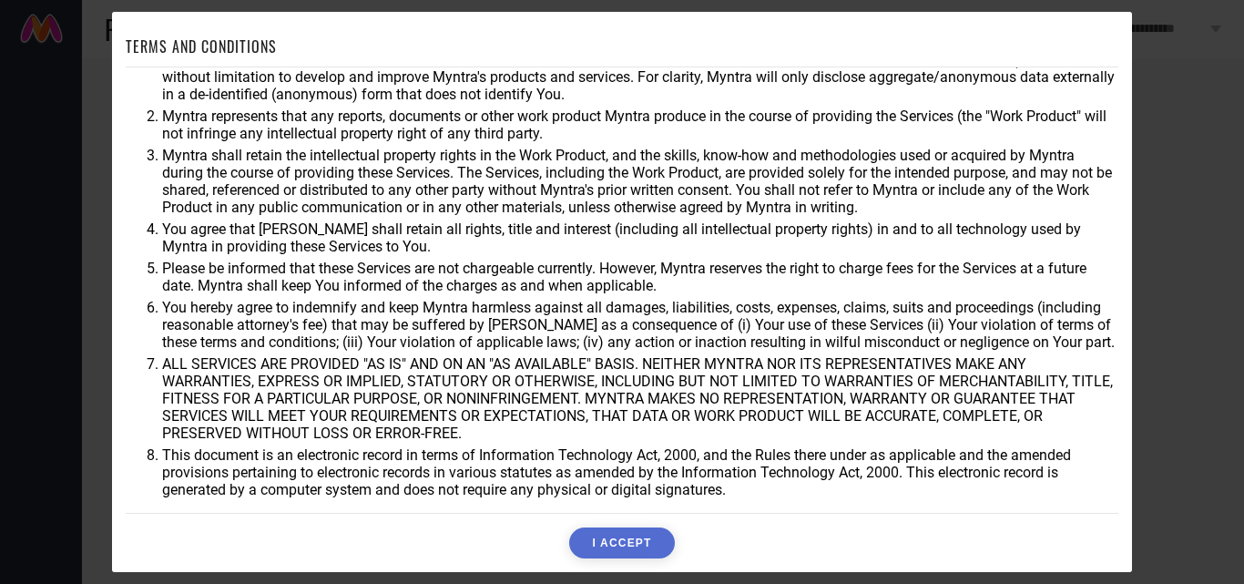
scroll to position [48, 0]
click at [607, 557] on button "I ACCEPT" at bounding box center [621, 542] width 105 height 31
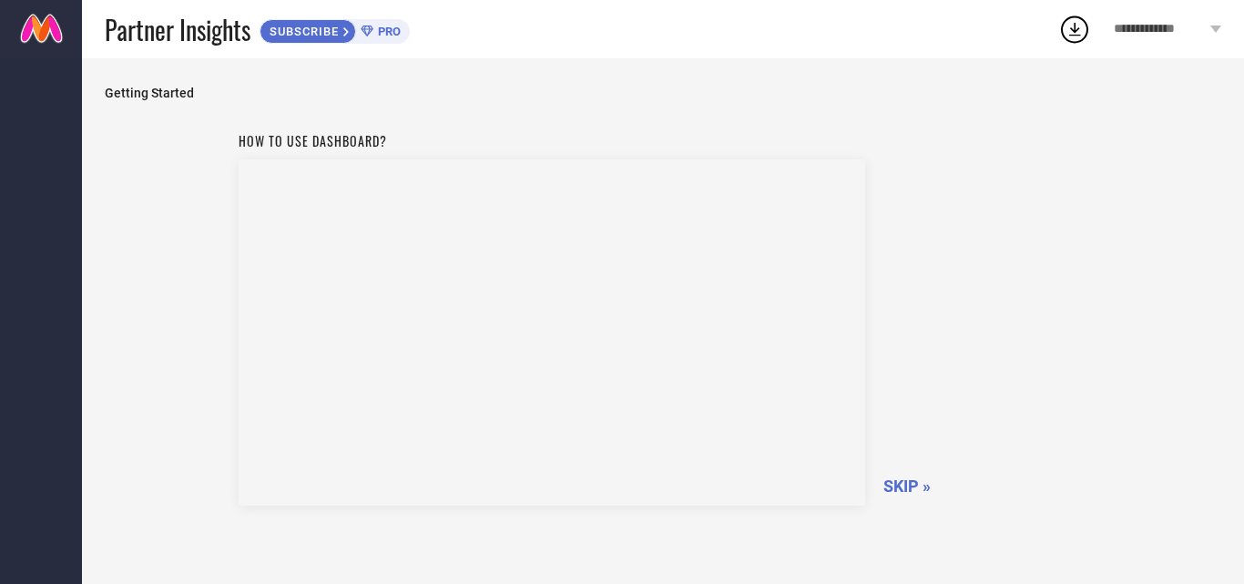
click at [908, 490] on span "SKIP »" at bounding box center [907, 485] width 47 height 19
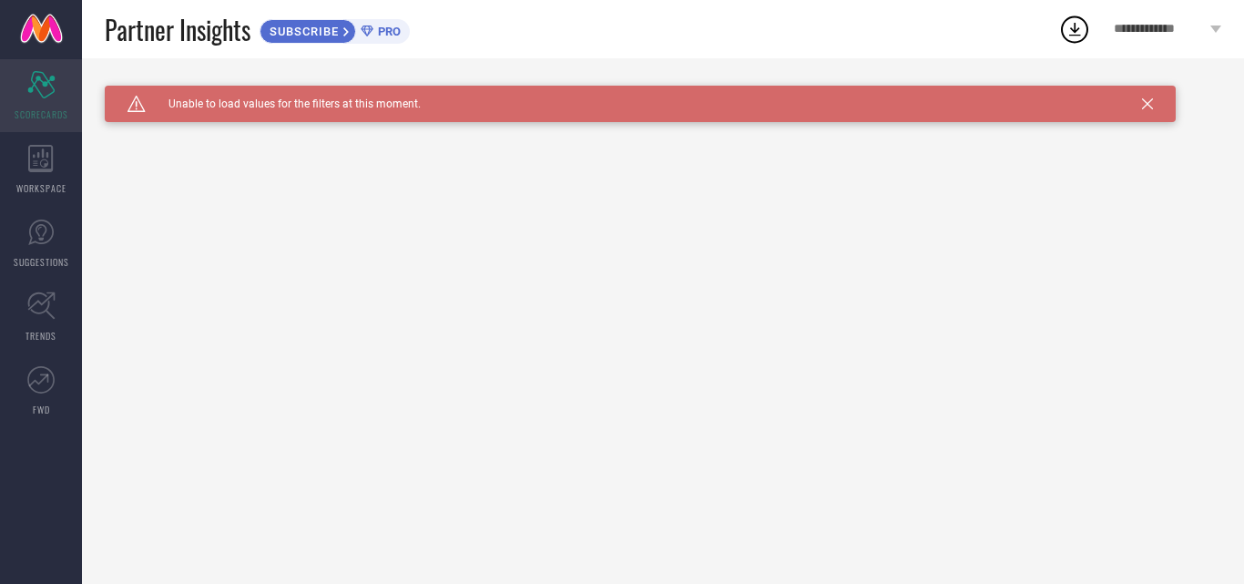
click at [52, 90] on icon "Scorecard" at bounding box center [41, 84] width 28 height 27
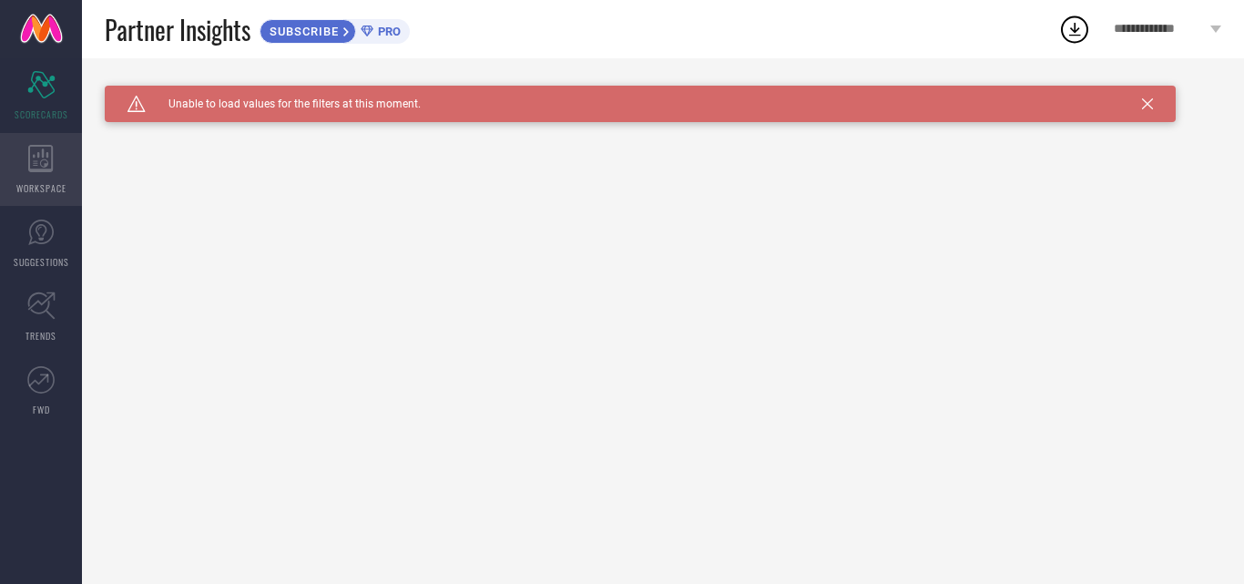
click at [38, 167] on icon at bounding box center [41, 158] width 26 height 27
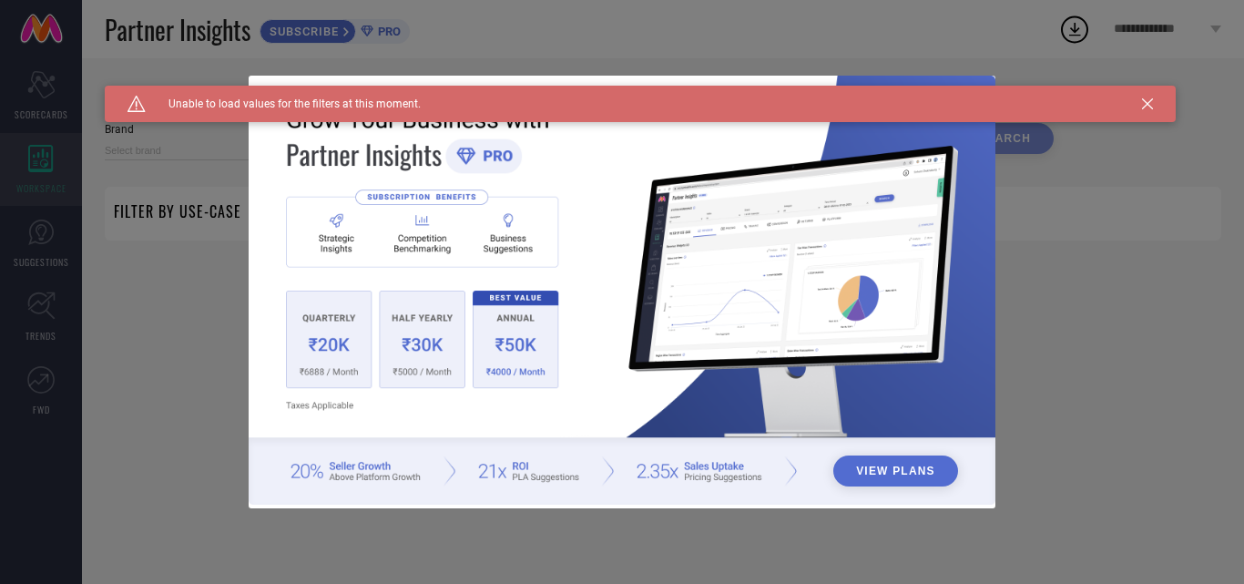
type input "1 STOP FASHION"
type input "All"
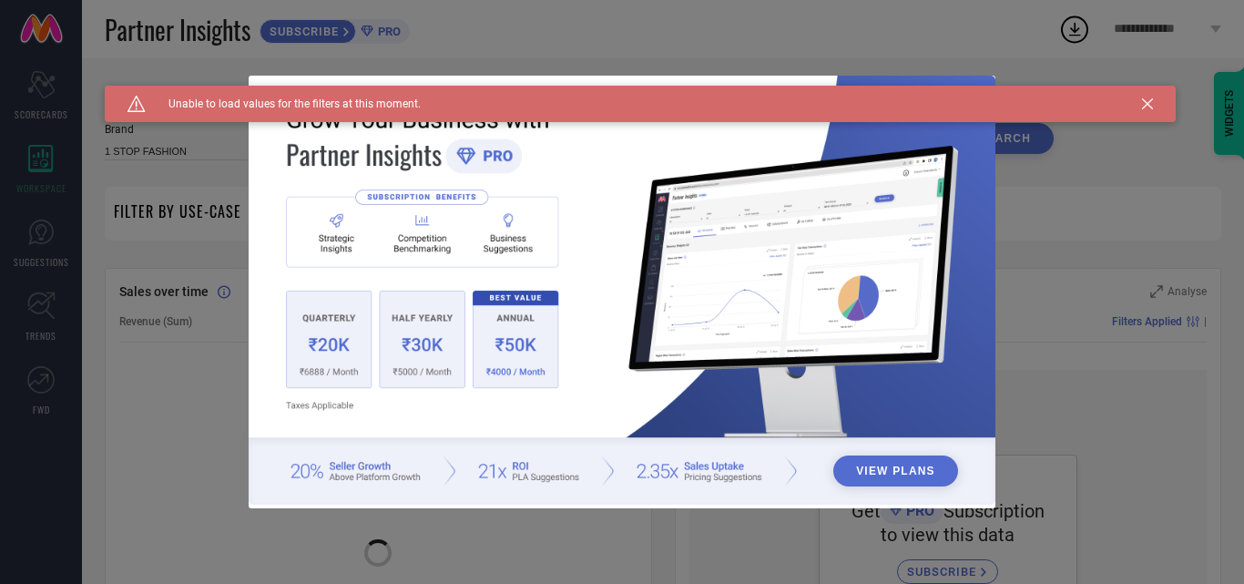
click at [48, 246] on div "View Plans" at bounding box center [622, 292] width 1244 height 584
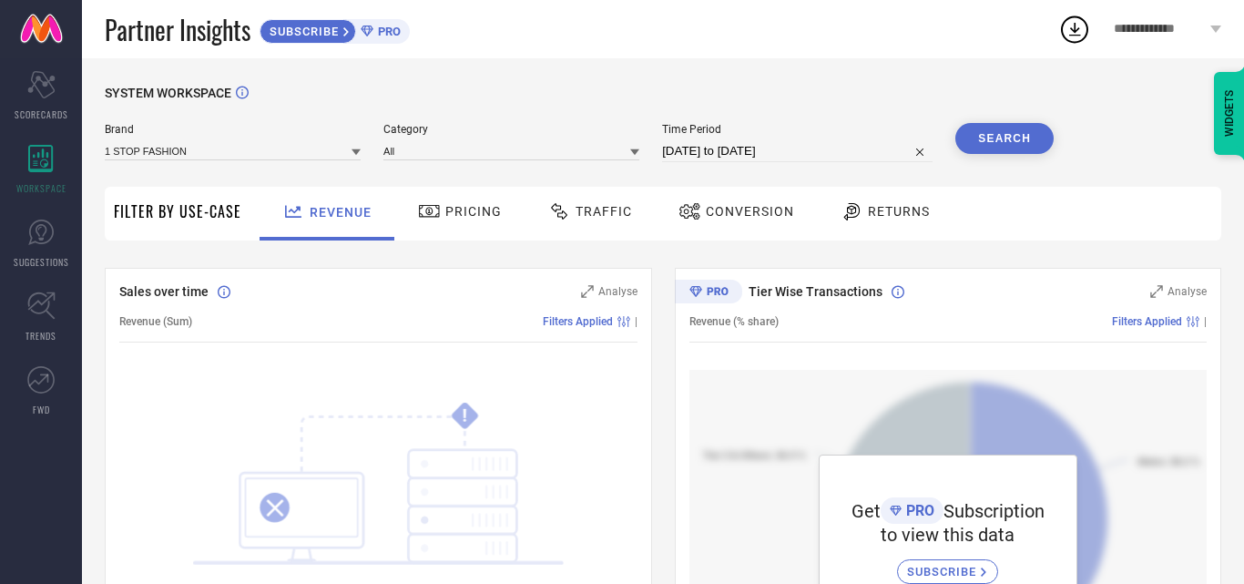
click at [454, 209] on span "Pricing" at bounding box center [473, 211] width 56 height 15
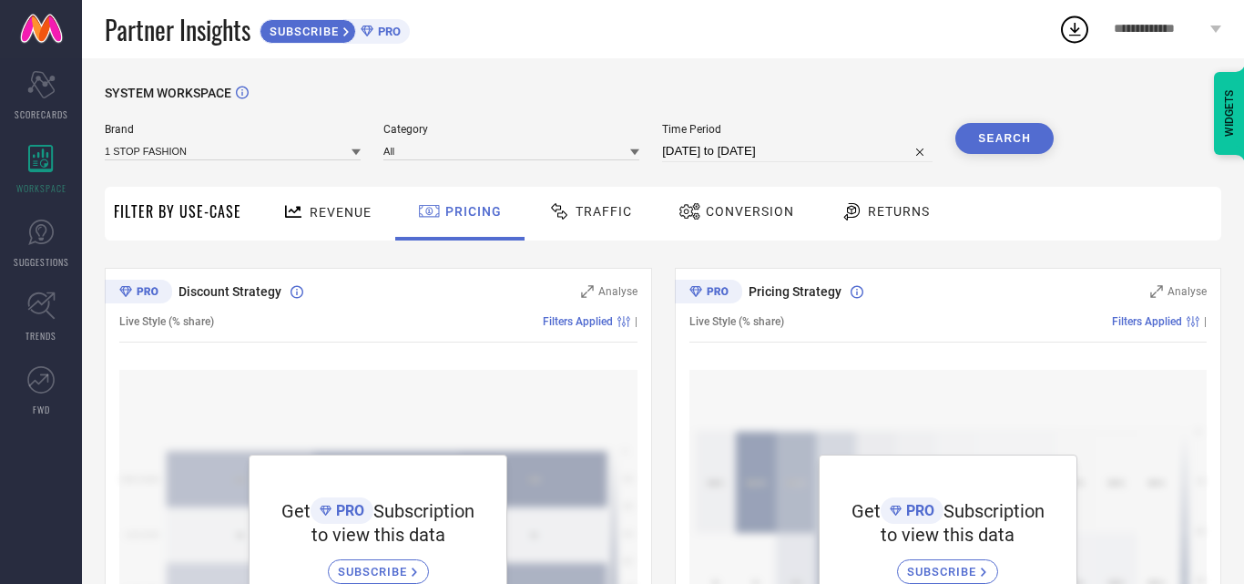
click at [321, 222] on div "Revenue" at bounding box center [327, 212] width 98 height 32
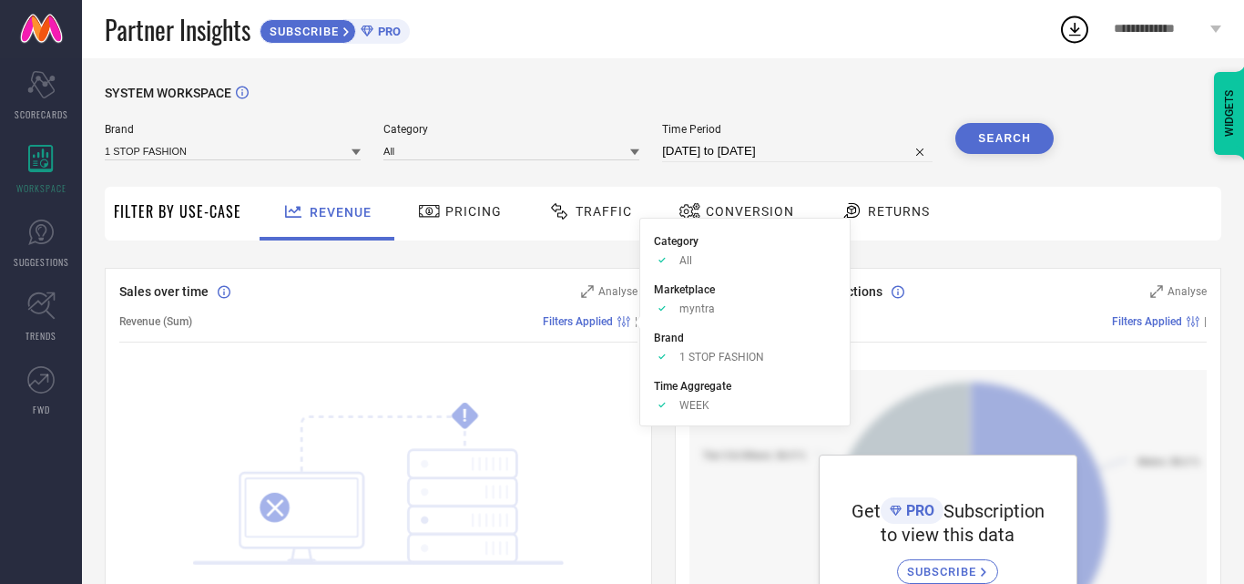
click at [726, 208] on span "Conversion" at bounding box center [750, 211] width 88 height 15
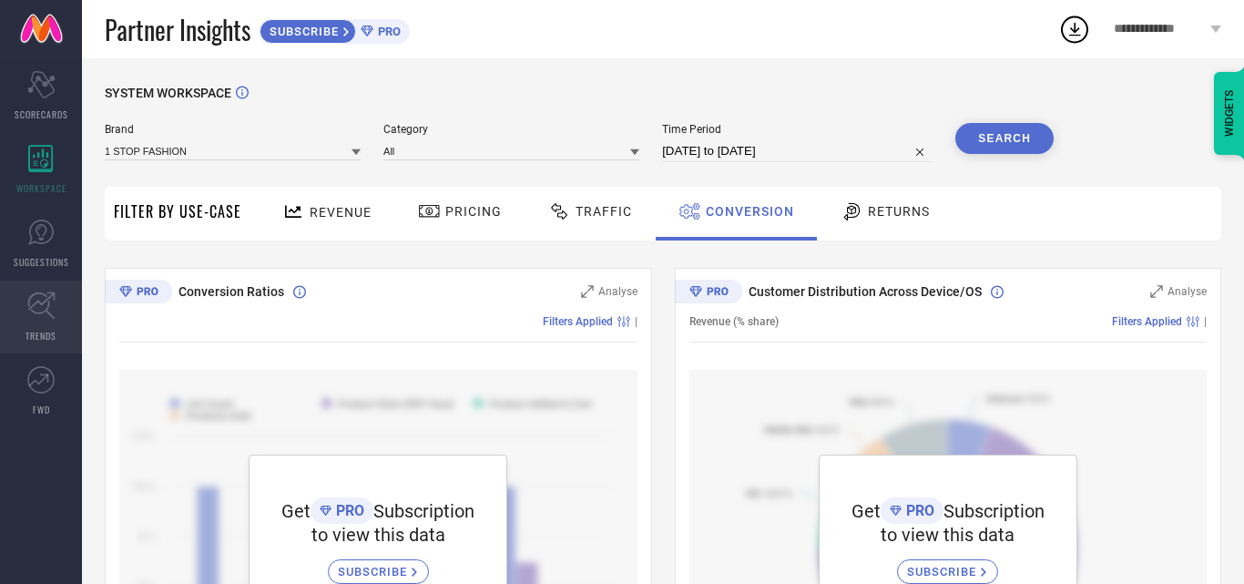
click at [52, 326] on link "TRENDS" at bounding box center [41, 317] width 82 height 73
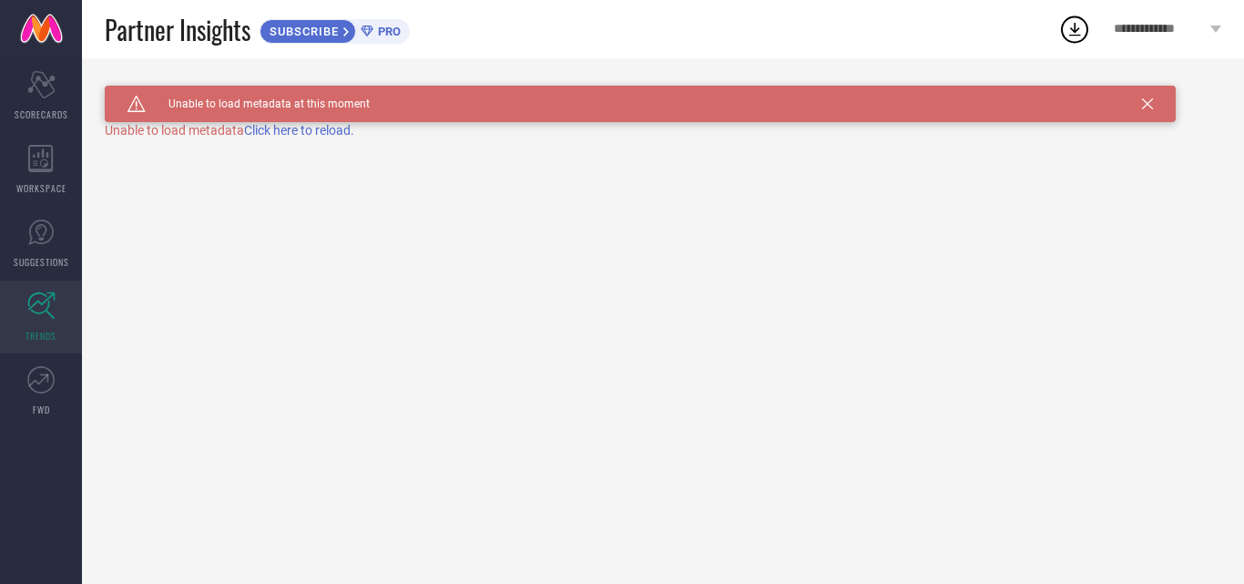
click at [303, 130] on span "Click here to reload." at bounding box center [299, 130] width 110 height 15
